Goal: Information Seeking & Learning: Learn about a topic

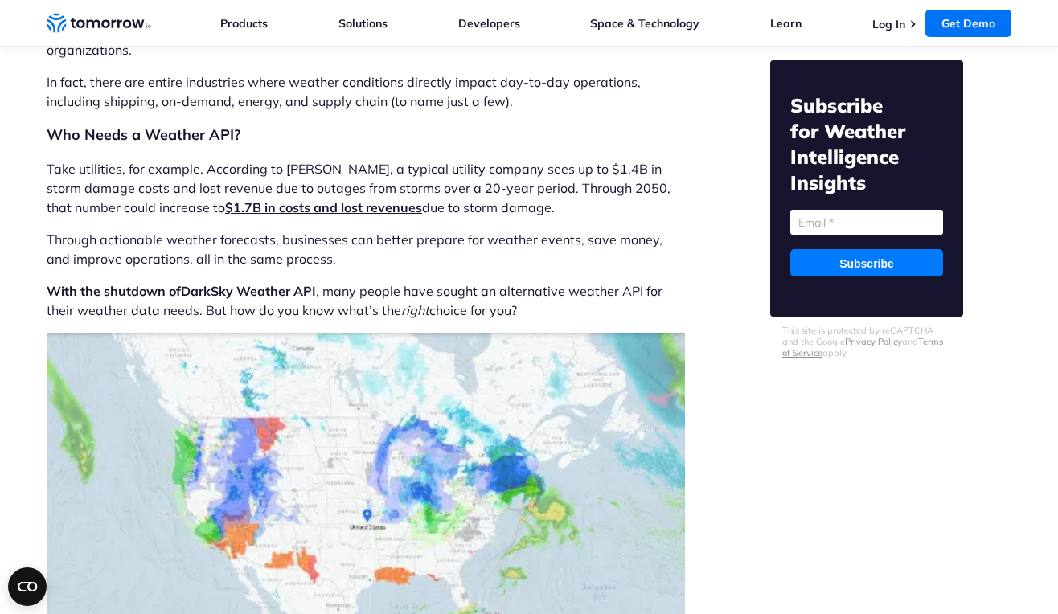
scroll to position [685, 0]
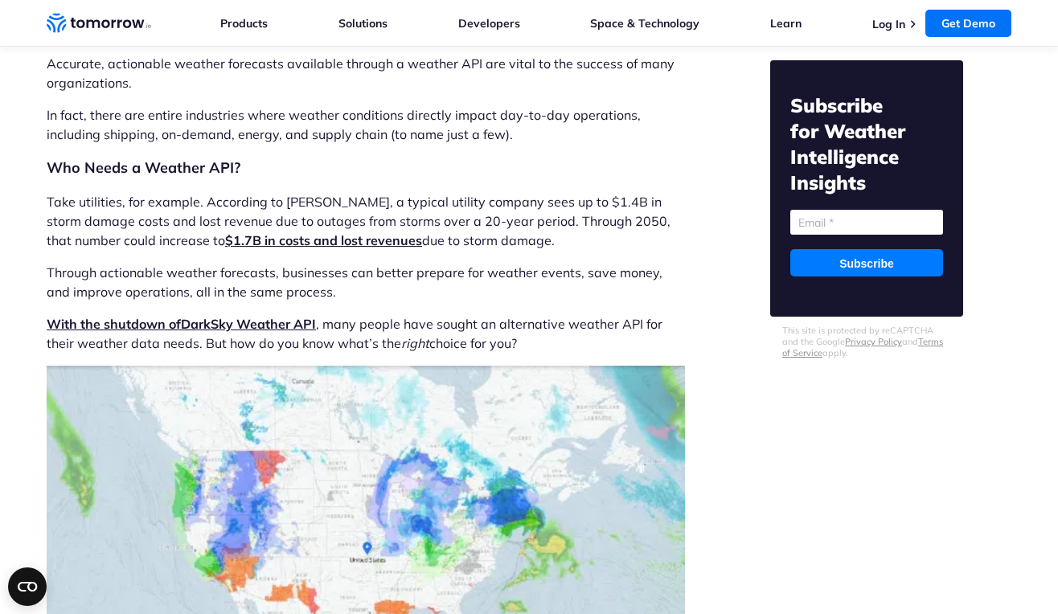
click at [167, 324] on span "With the shutdown of Dark" at bounding box center [129, 324] width 164 height 16
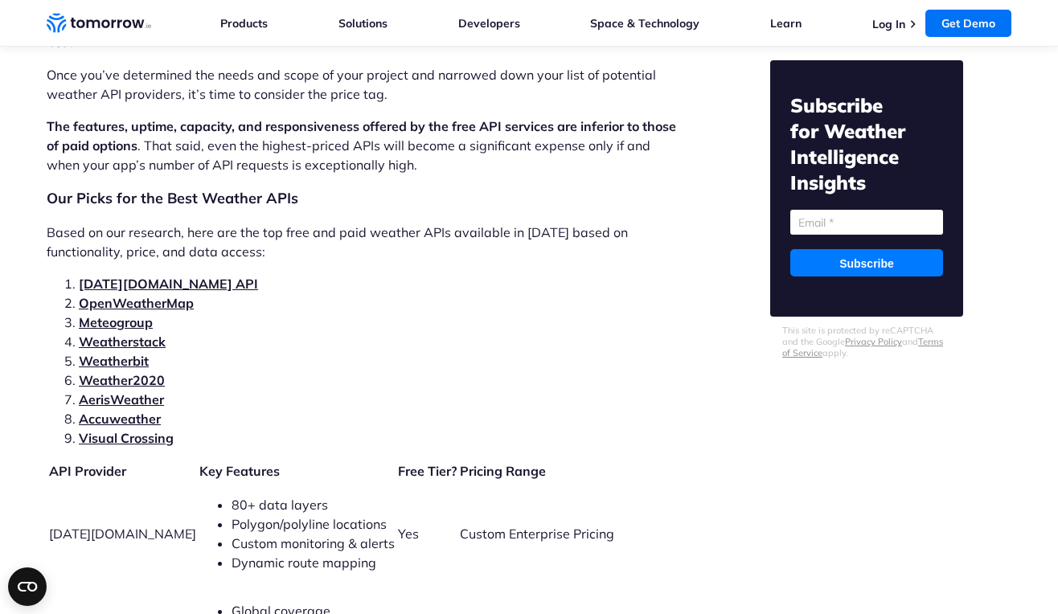
scroll to position [3284, 0]
click at [112, 275] on link "Tomorrow.io API" at bounding box center [168, 283] width 179 height 16
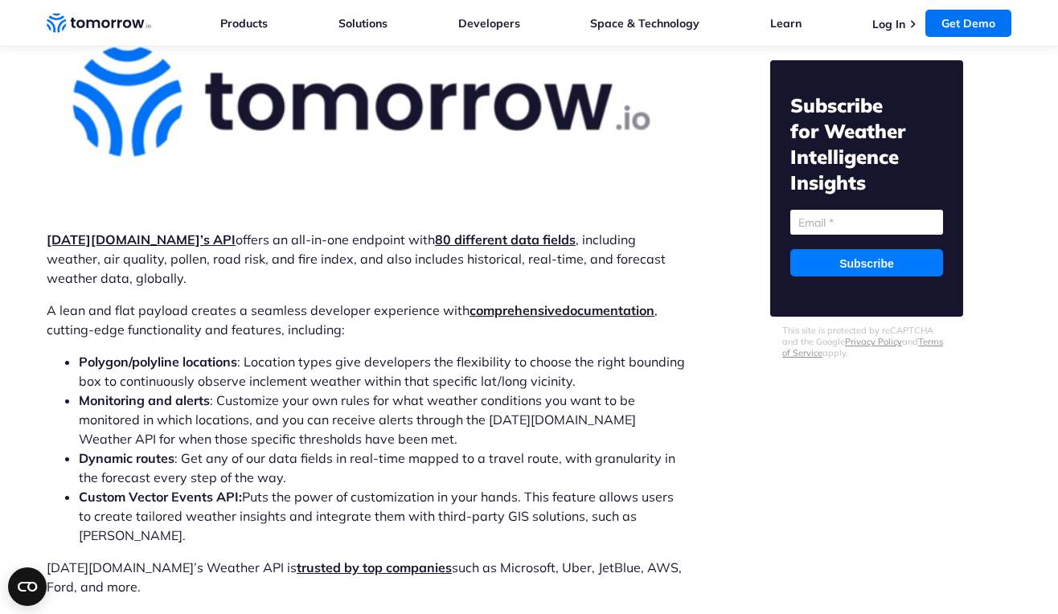
scroll to position [4756, 0]
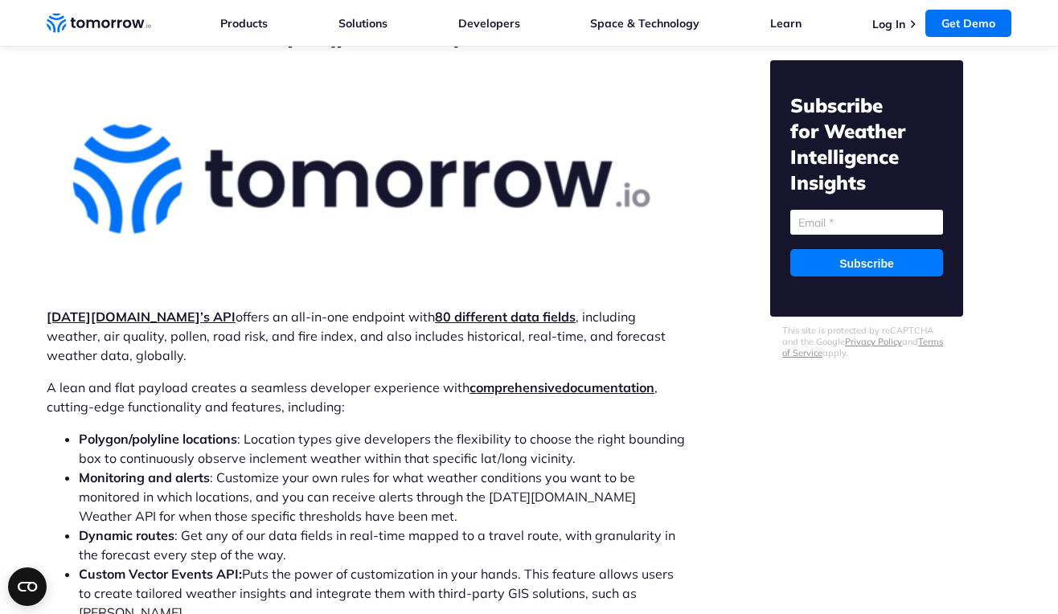
click at [115, 309] on strong "Tomorrow.io’s API" at bounding box center [141, 317] width 189 height 16
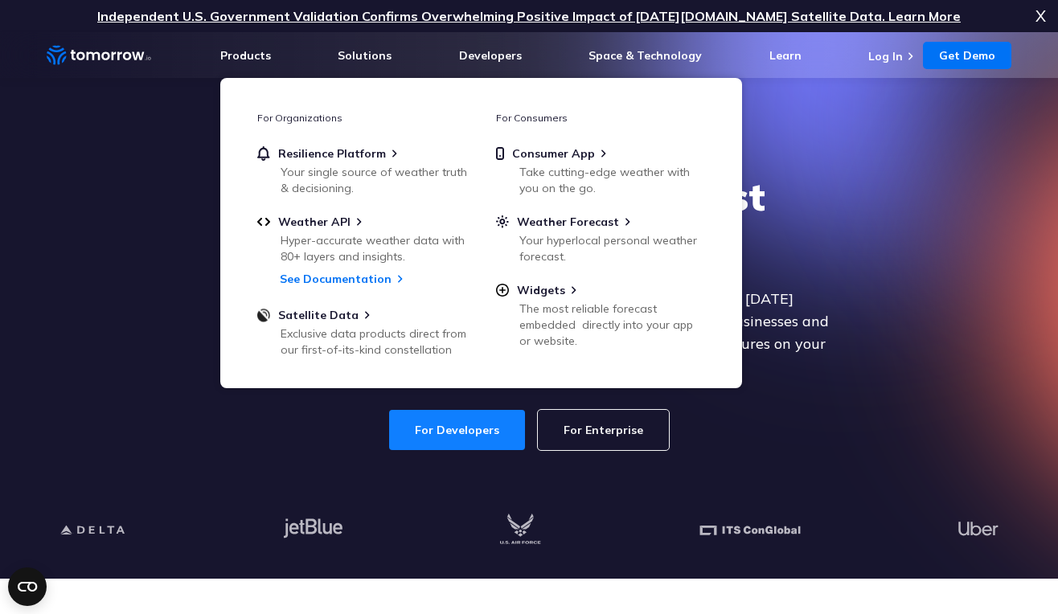
click at [390, 418] on div "For Developers For Enterprise" at bounding box center [529, 430] width 621 height 40
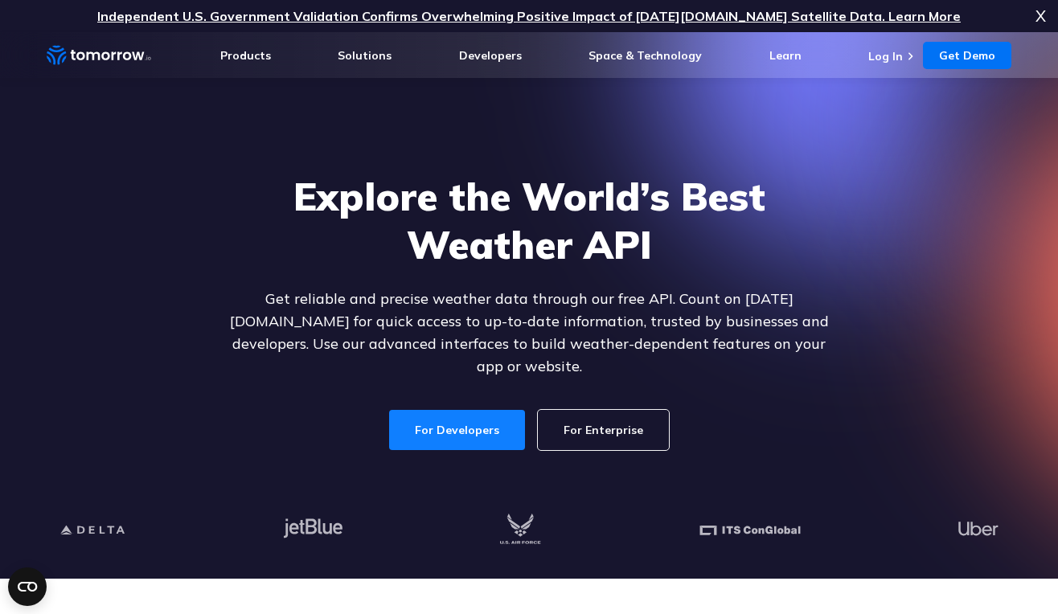
click at [409, 419] on link "For Developers" at bounding box center [457, 430] width 136 height 40
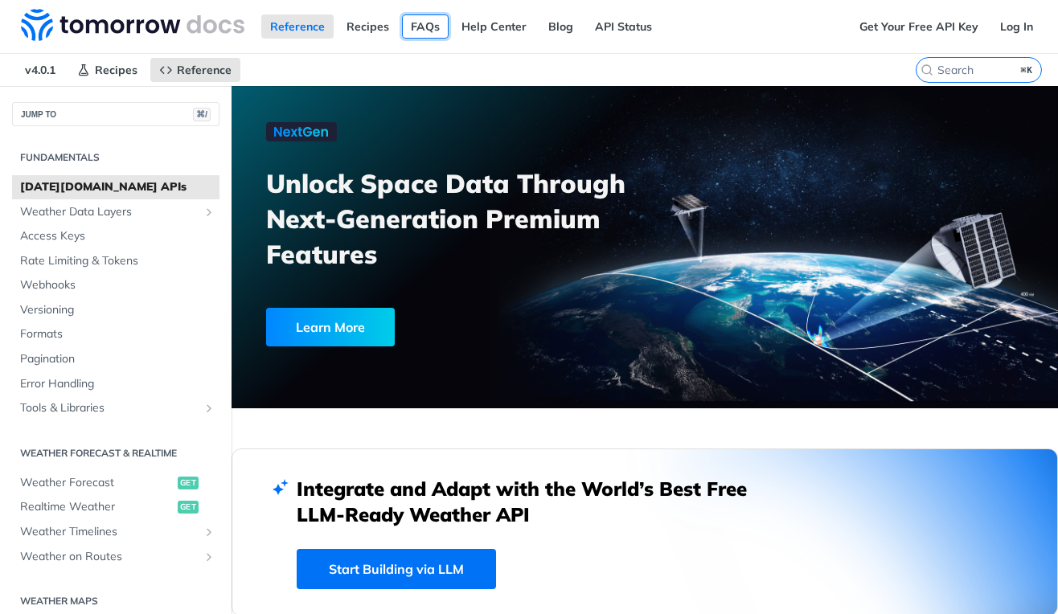
click at [421, 29] on link "FAQs" at bounding box center [425, 26] width 47 height 24
click at [900, 31] on link "Get Your Free API Key" at bounding box center [919, 26] width 137 height 24
click at [889, 23] on link "Get Your Free API Key" at bounding box center [919, 26] width 137 height 24
click at [716, 34] on div "Reference Recipes FAQs Help Center Blog API Status" at bounding box center [425, 26] width 851 height 53
click at [623, 28] on link "API Status" at bounding box center [623, 26] width 75 height 24
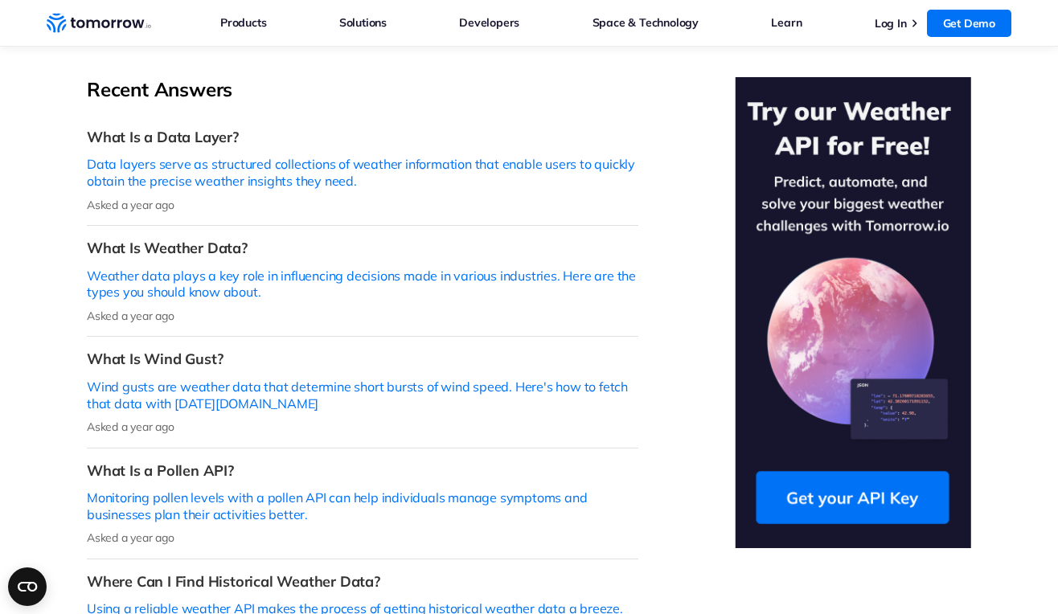
scroll to position [418, 0]
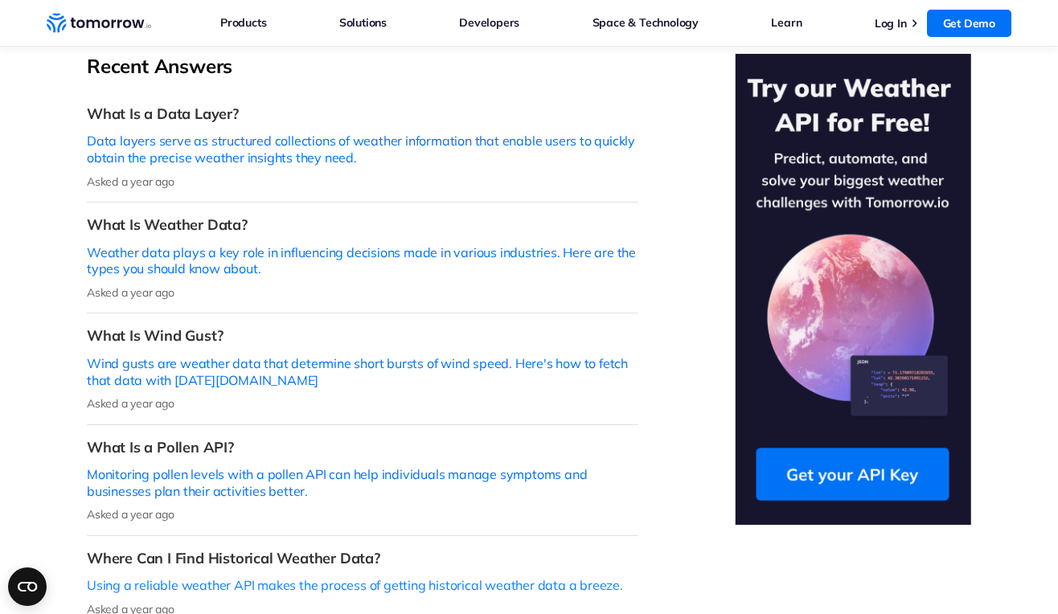
click at [637, 536] on link "Where Can I Find Historical Weather Data? Using a reliable weather API makes th…" at bounding box center [363, 582] width 552 height 93
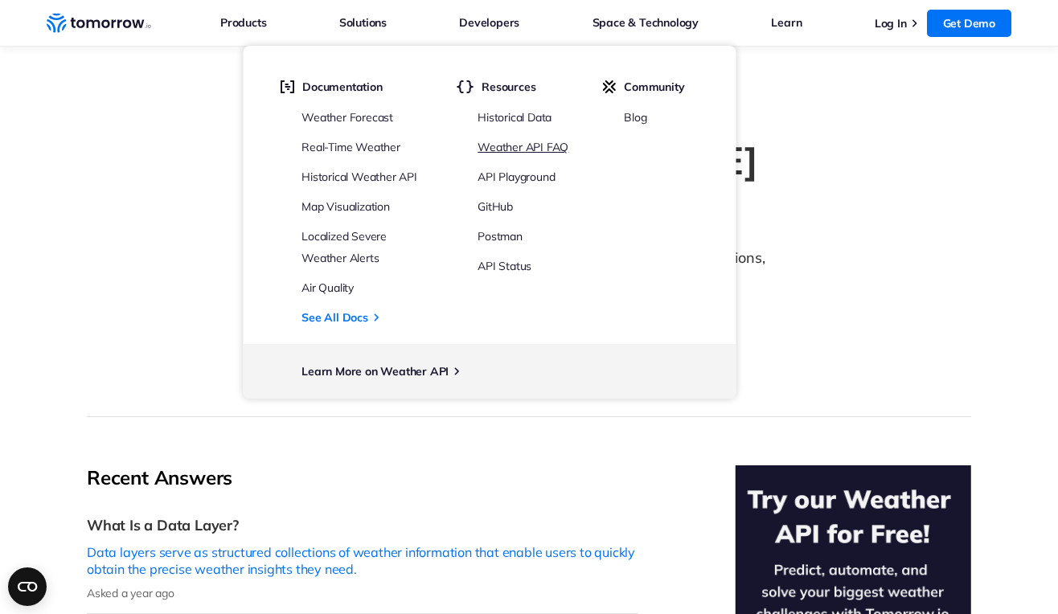
click at [500, 146] on link "Weather API FAQ" at bounding box center [523, 147] width 91 height 14
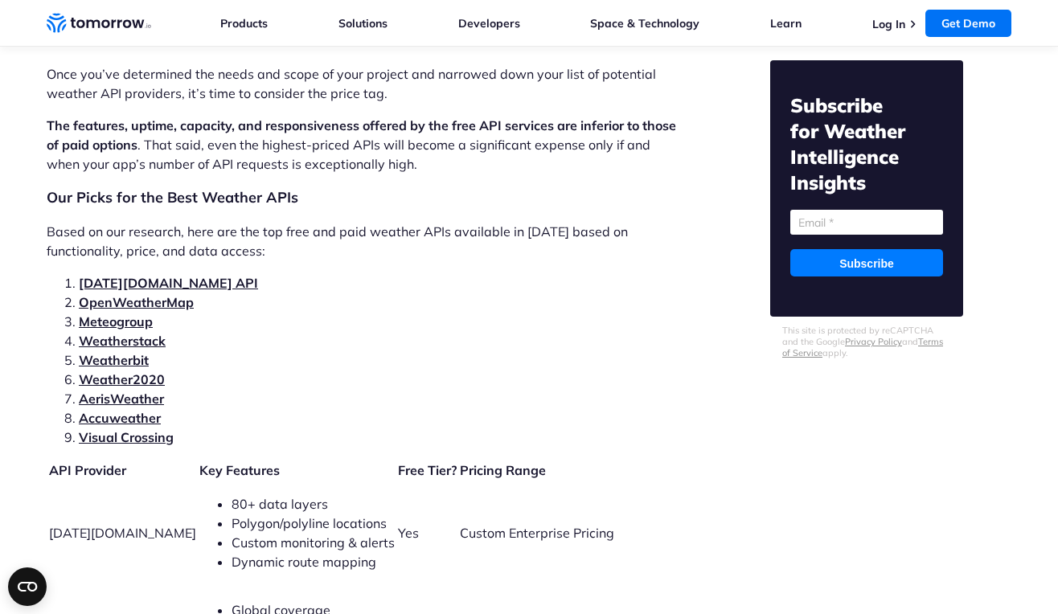
click at [111, 314] on link "Meteogroup" at bounding box center [116, 322] width 74 height 16
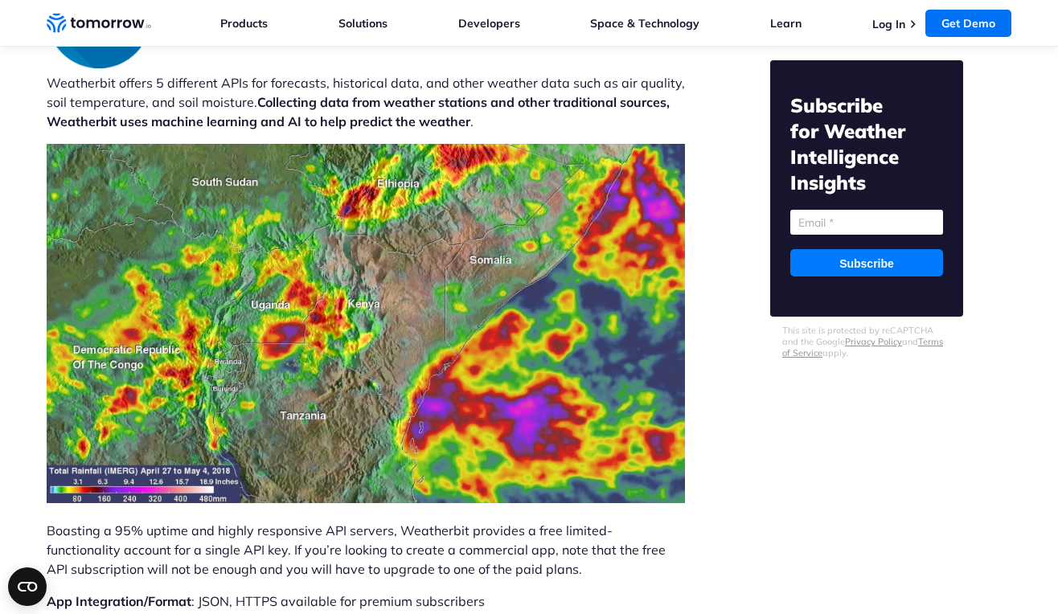
scroll to position [8301, 0]
